Goal: Transaction & Acquisition: Purchase product/service

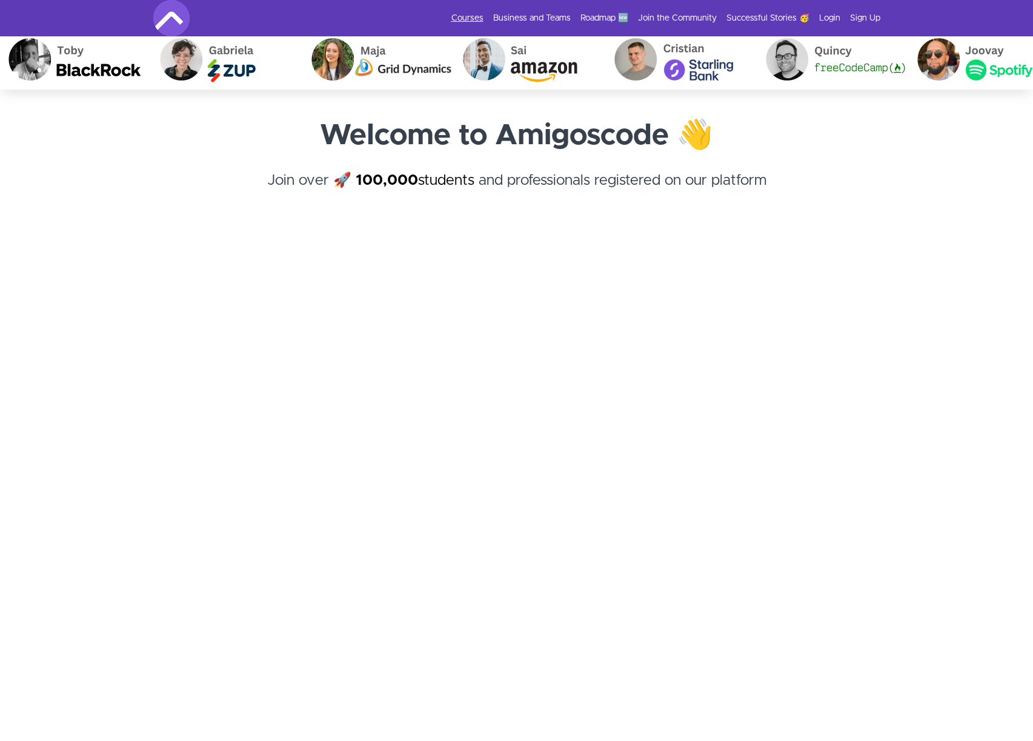
click at [478, 16] on link "Courses" at bounding box center [467, 18] width 32 height 12
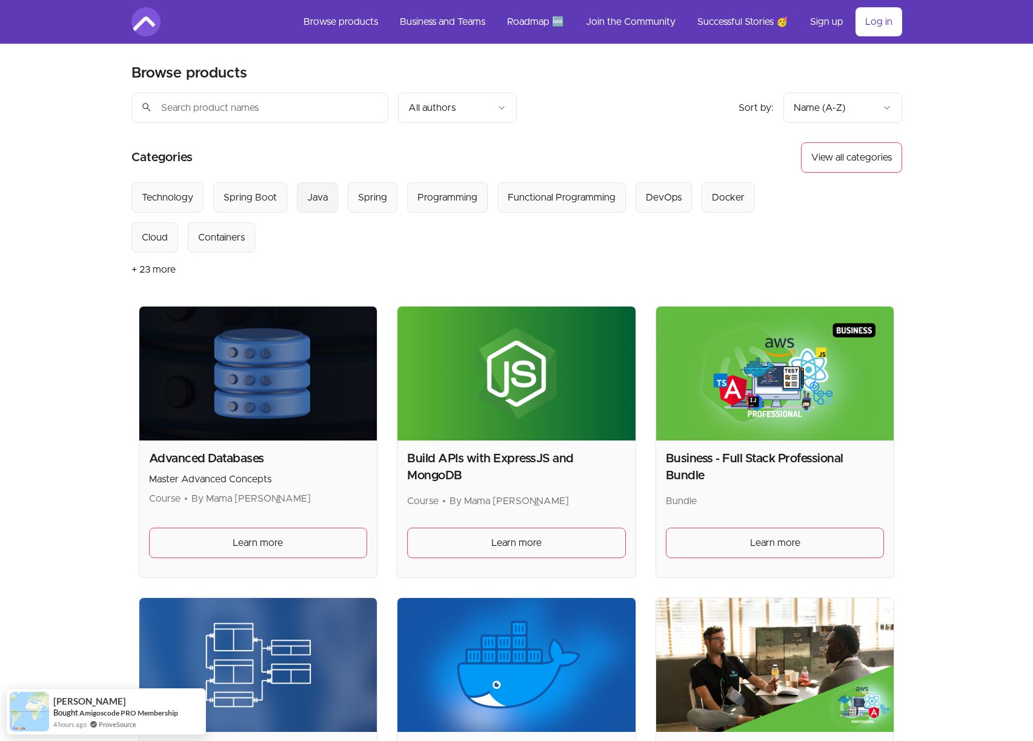
click at [319, 196] on div "Java" at bounding box center [317, 197] width 21 height 15
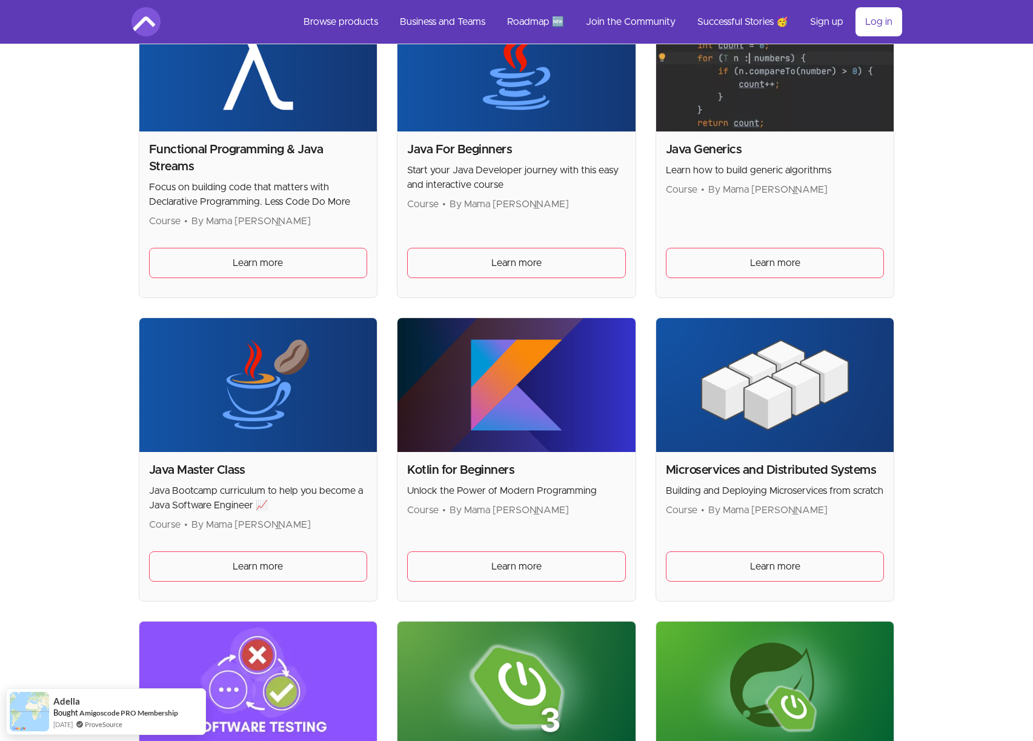
scroll to position [158, 0]
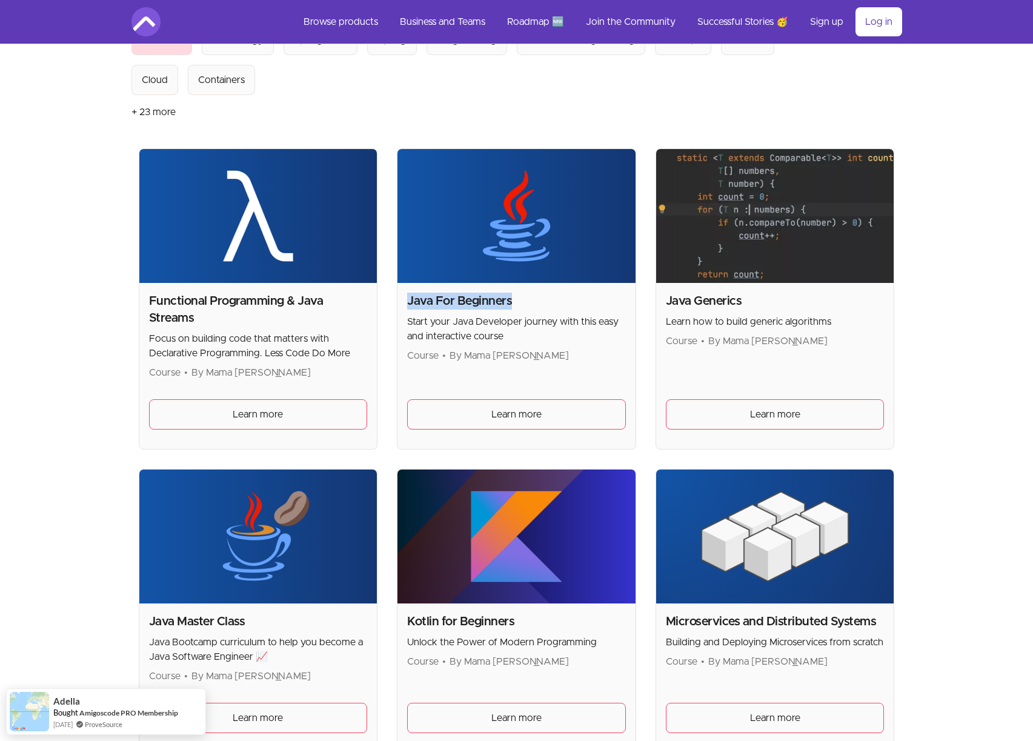
drag, startPoint x: 406, startPoint y: 299, endPoint x: 559, endPoint y: 303, distance: 153.4
click at [559, 303] on div "Java For Beginners Start your Java Developer journey with this easy and interac…" at bounding box center [517, 366] width 238 height 166
copy h2 "Java For Beginners"
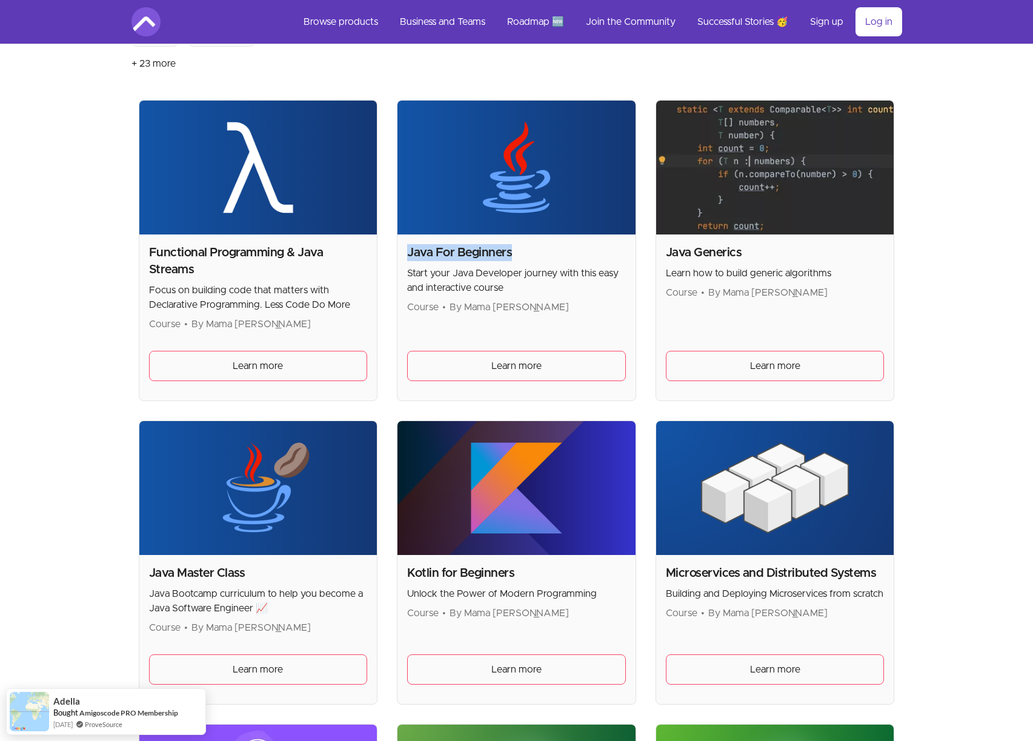
scroll to position [144, 0]
